Goal: Task Accomplishment & Management: Use online tool/utility

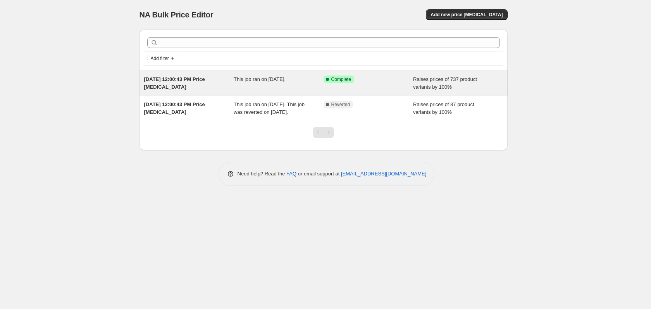
click at [202, 84] on div "[DATE] 12:00:43 PM Price [MEDICAL_DATA]" at bounding box center [189, 84] width 90 height 16
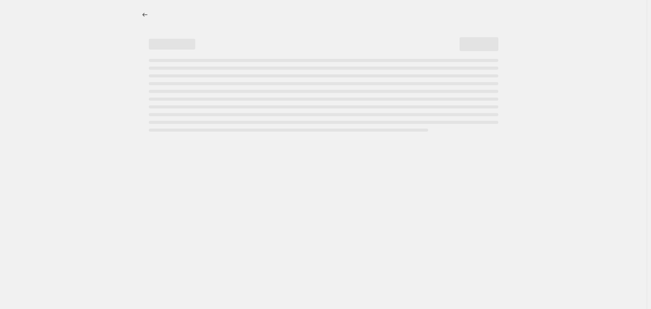
select select "percentage"
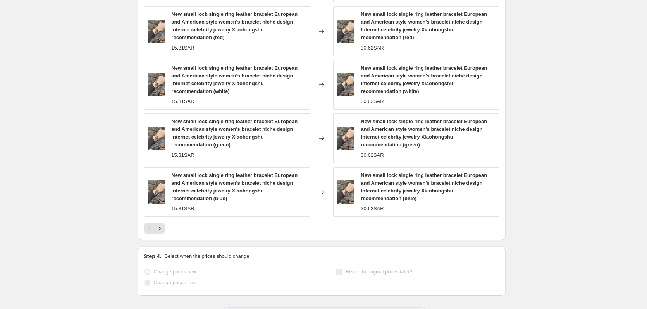
scroll to position [636, 0]
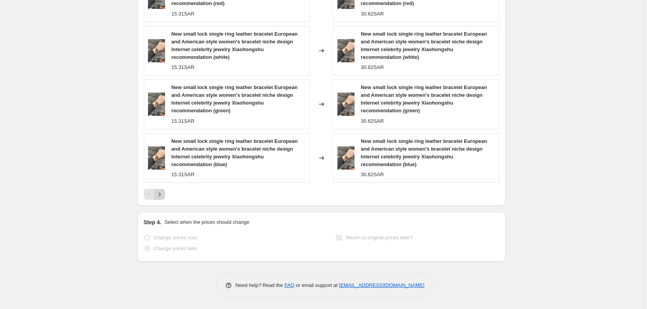
click at [164, 193] on icon "Next" at bounding box center [160, 195] width 8 height 8
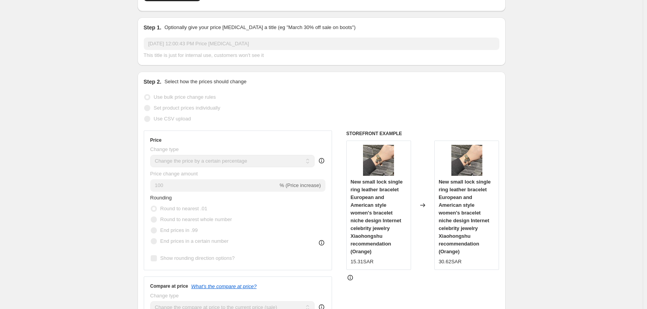
scroll to position [0, 0]
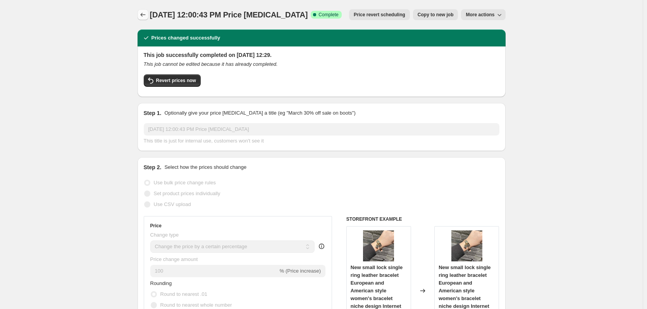
click at [147, 13] on icon "Price change jobs" at bounding box center [143, 15] width 8 height 8
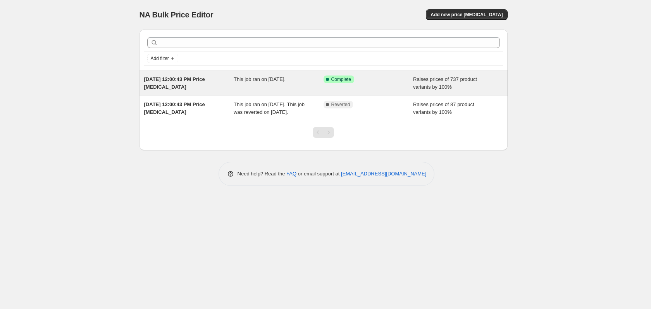
click at [196, 84] on div "[DATE] 12:00:43 PM Price [MEDICAL_DATA]" at bounding box center [189, 84] width 90 height 16
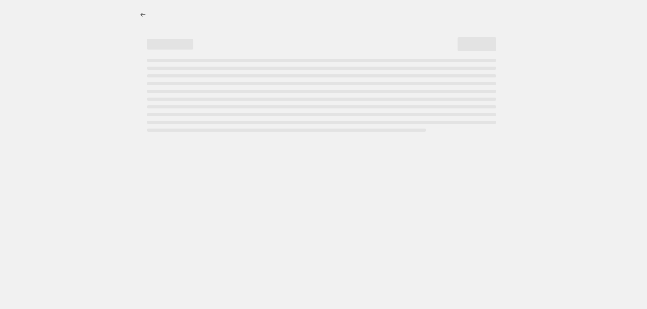
select select "percentage"
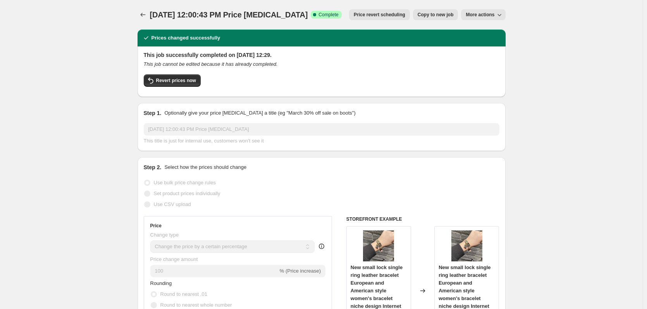
click at [498, 16] on icon "button" at bounding box center [500, 15] width 8 height 8
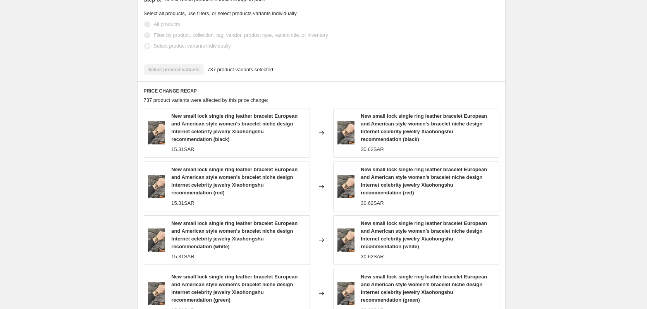
scroll to position [465, 0]
